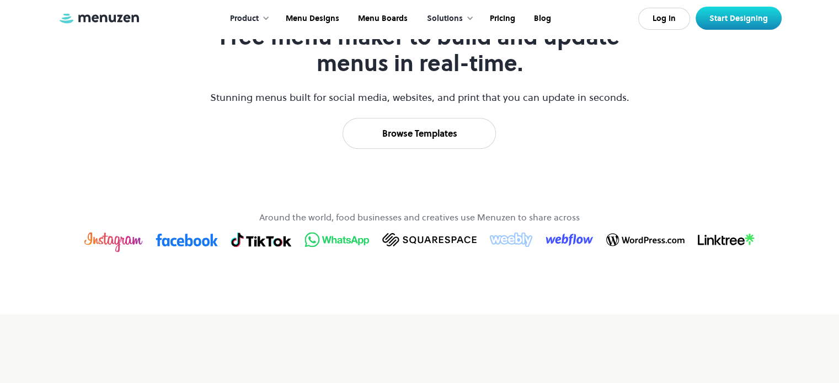
scroll to position [565, 0]
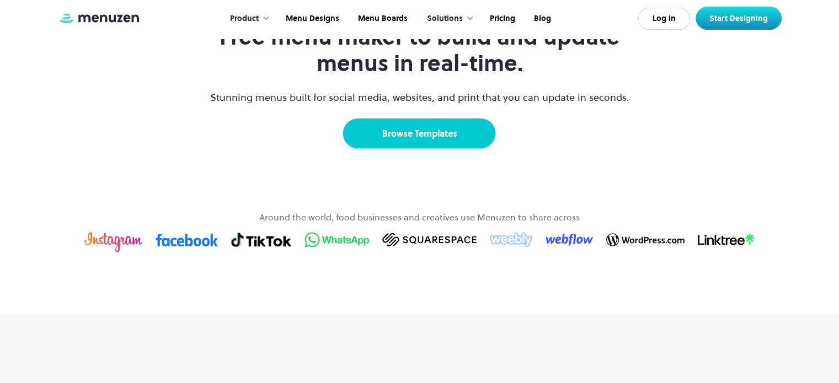
click at [386, 149] on link "Browse Templates" at bounding box center [419, 133] width 153 height 31
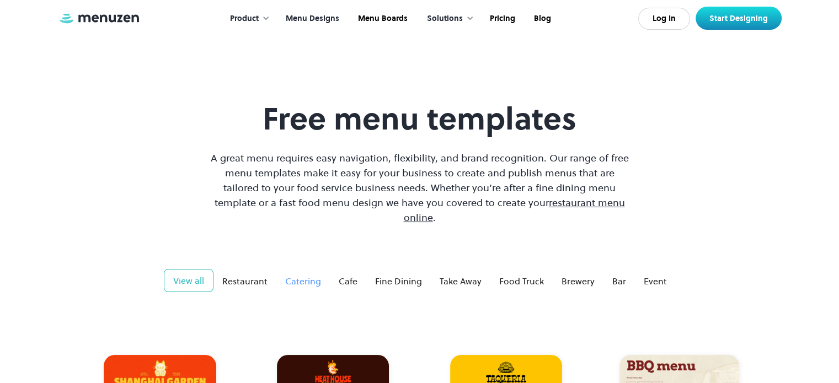
click at [302, 275] on div "Catering" at bounding box center [303, 281] width 36 height 13
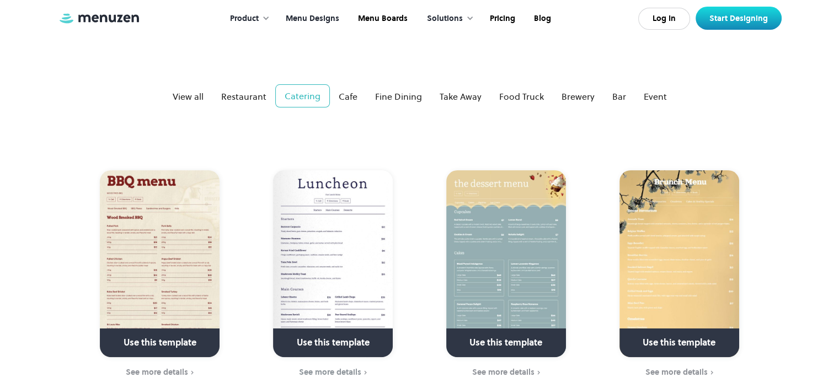
scroll to position [185, 0]
click at [350, 89] on div "Cafe" at bounding box center [348, 95] width 19 height 13
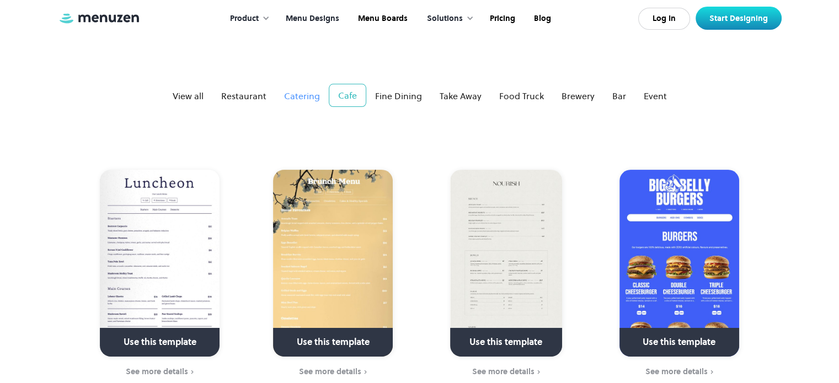
click at [305, 89] on div "Catering" at bounding box center [302, 95] width 36 height 13
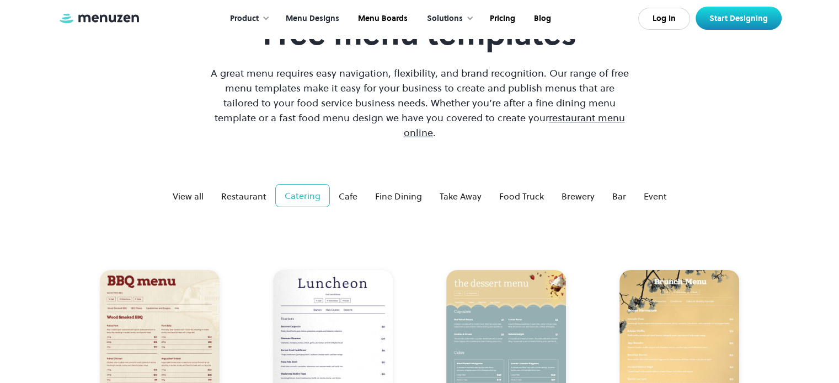
scroll to position [84, 0]
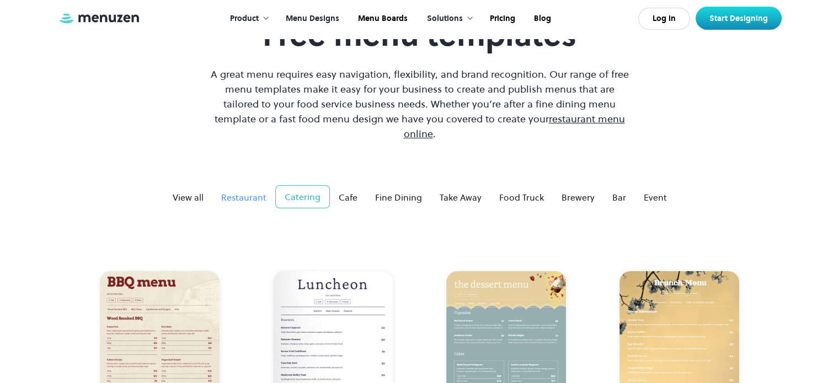
click at [260, 191] on div "Restaurant" at bounding box center [243, 197] width 45 height 13
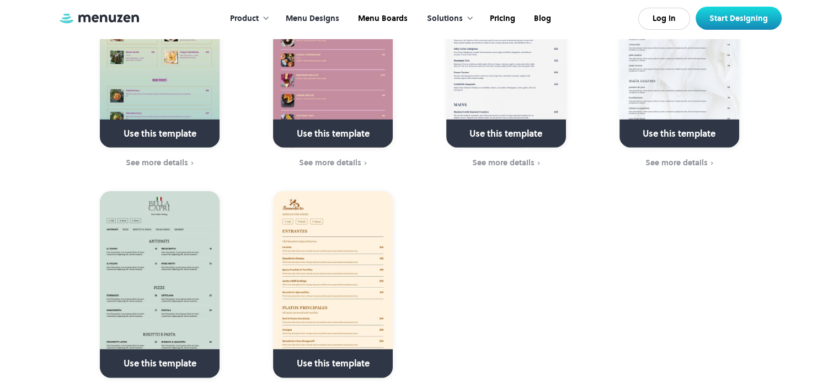
scroll to position [2970, 0]
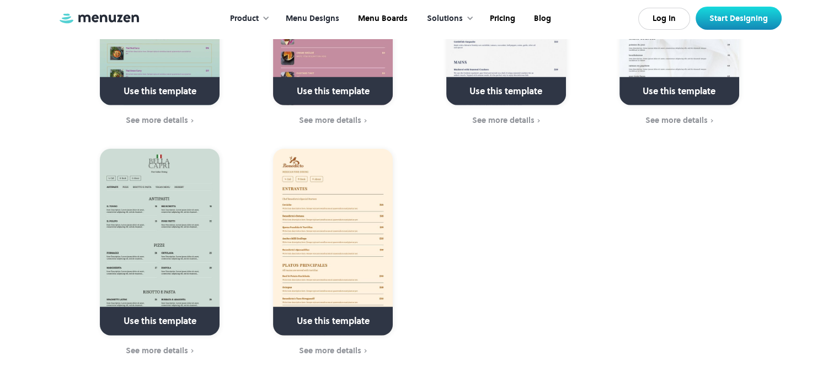
click at [194, 236] on img at bounding box center [160, 242] width 120 height 187
click at [181, 312] on link at bounding box center [160, 326] width 159 height 28
